Goal: Information Seeking & Learning: Learn about a topic

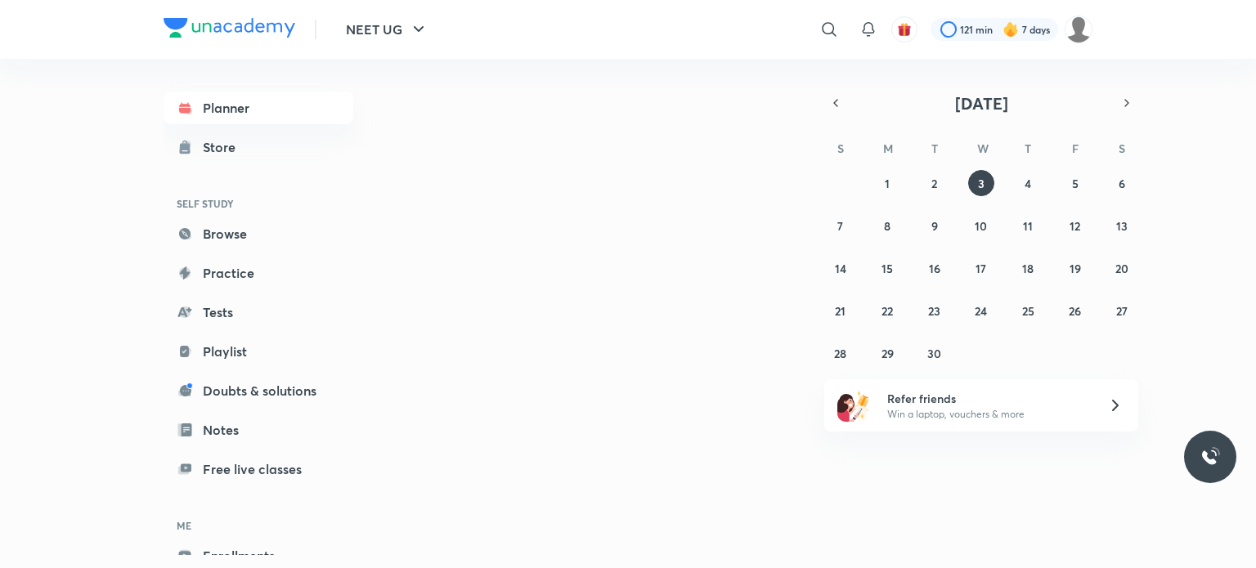
click at [838, 32] on icon at bounding box center [830, 30] width 20 height 20
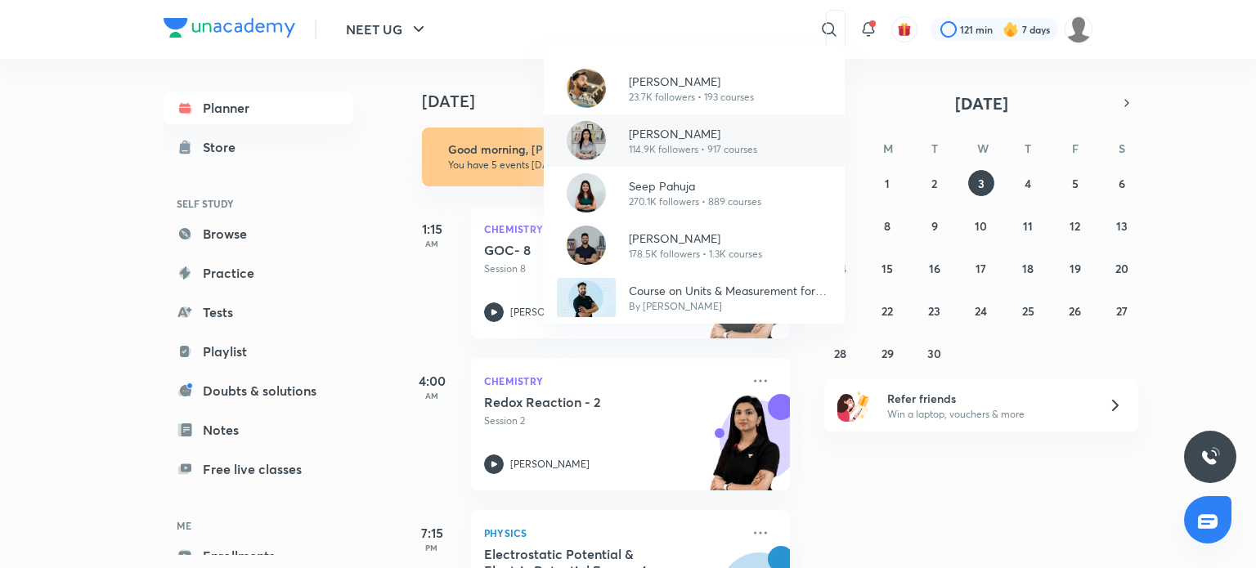
click at [707, 158] on div "[PERSON_NAME] 114.9K followers • 917 courses" at bounding box center [694, 141] width 301 height 52
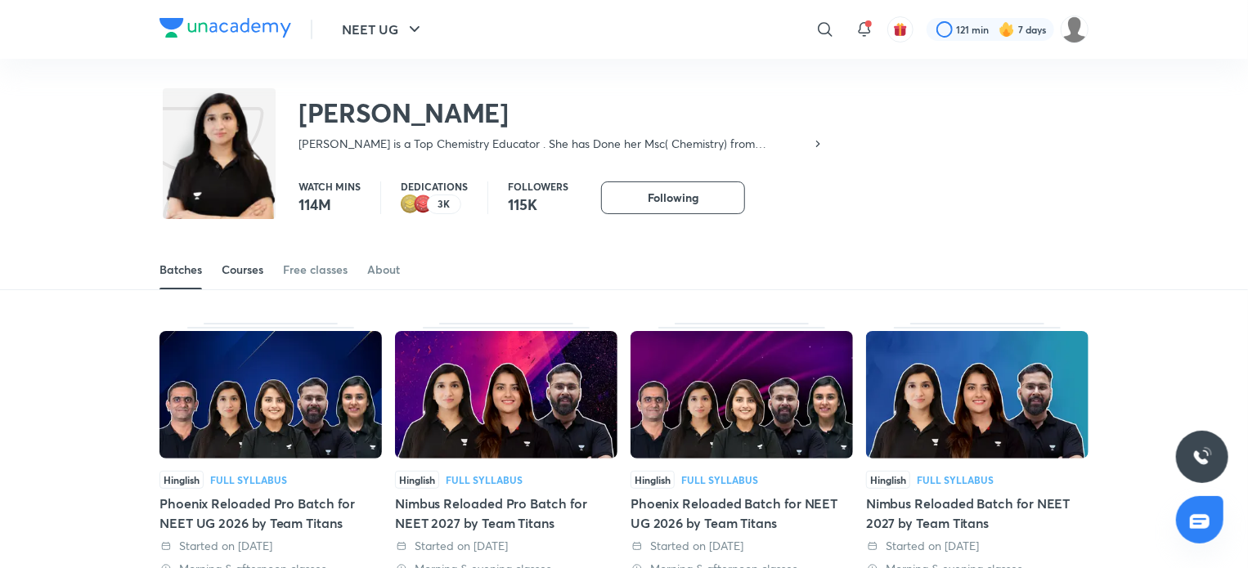
click at [229, 272] on div "Courses" at bounding box center [243, 270] width 42 height 16
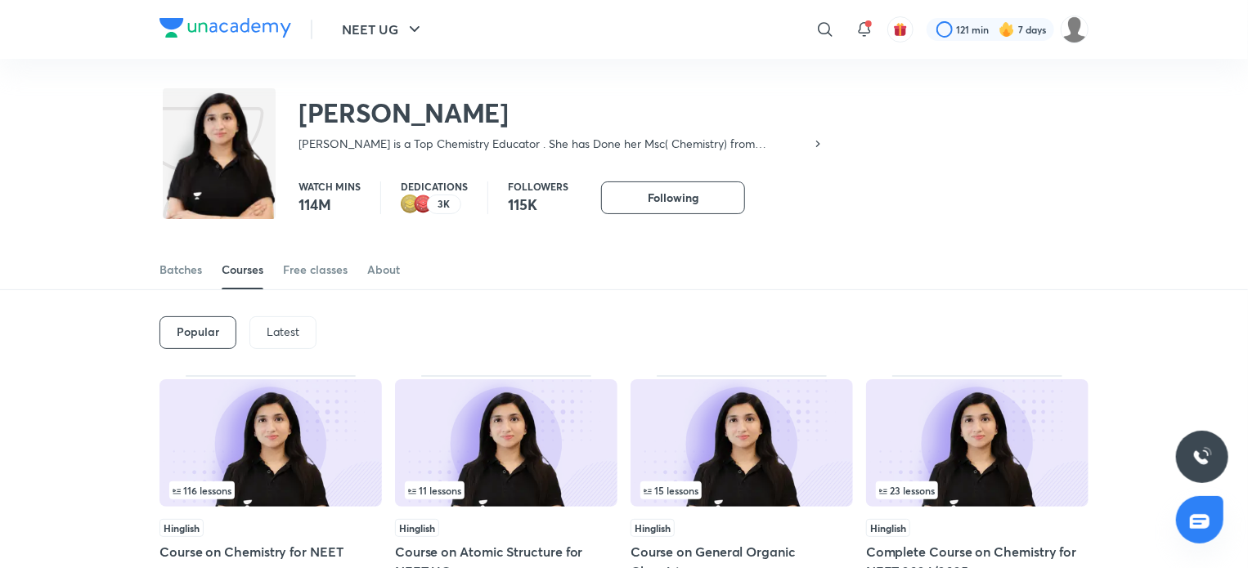
click at [284, 329] on p "Latest" at bounding box center [283, 332] width 33 height 13
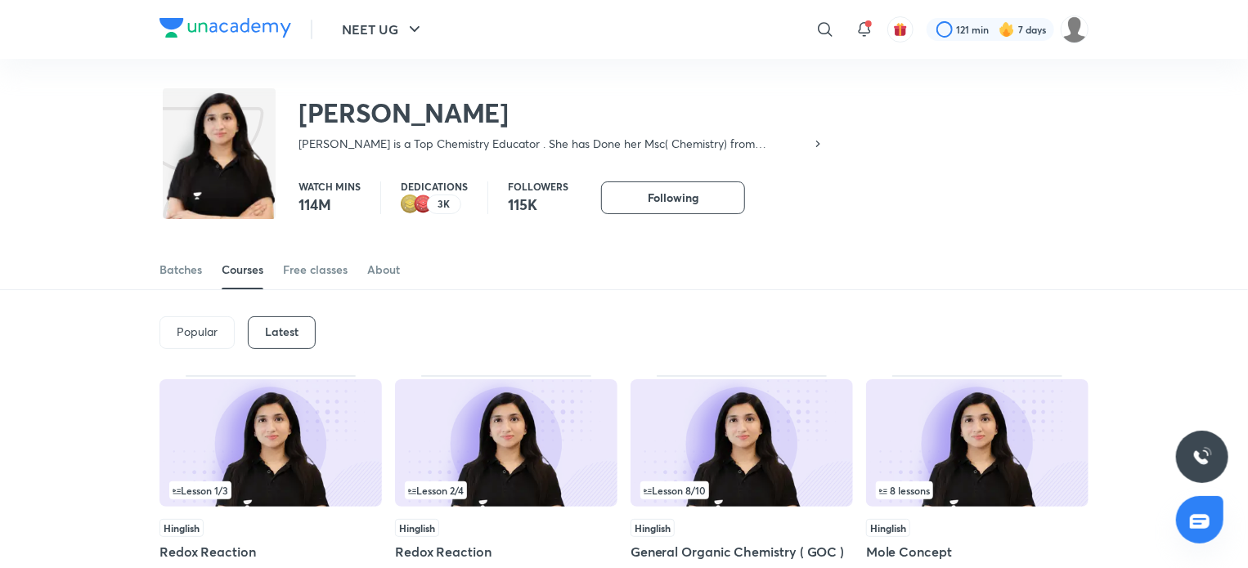
click at [236, 486] on div "Lesson 1 / 3" at bounding box center [270, 491] width 203 height 18
click at [452, 487] on span "Lesson 2 / 4" at bounding box center [436, 491] width 56 height 10
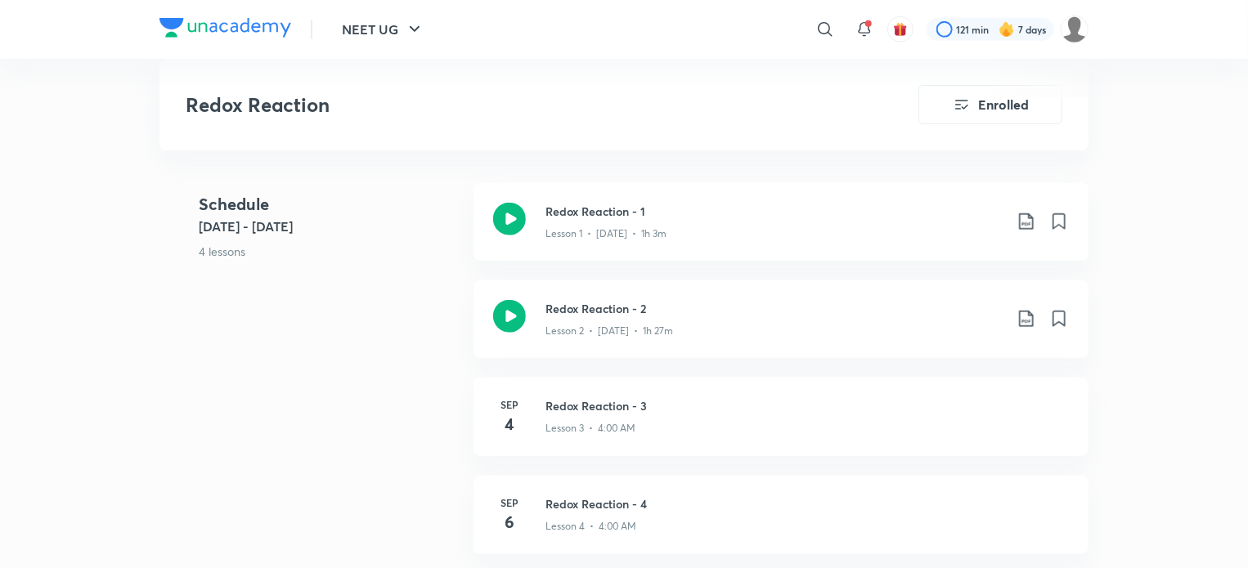
scroll to position [654, 0]
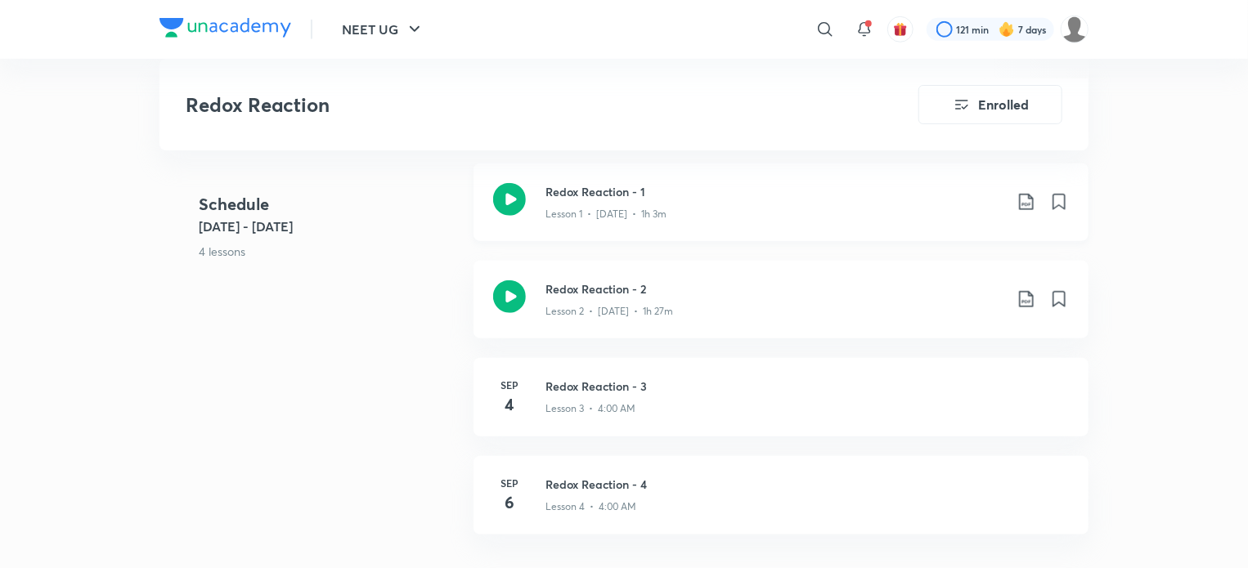
click at [521, 195] on icon at bounding box center [509, 199] width 33 height 33
